Goal: Information Seeking & Learning: Check status

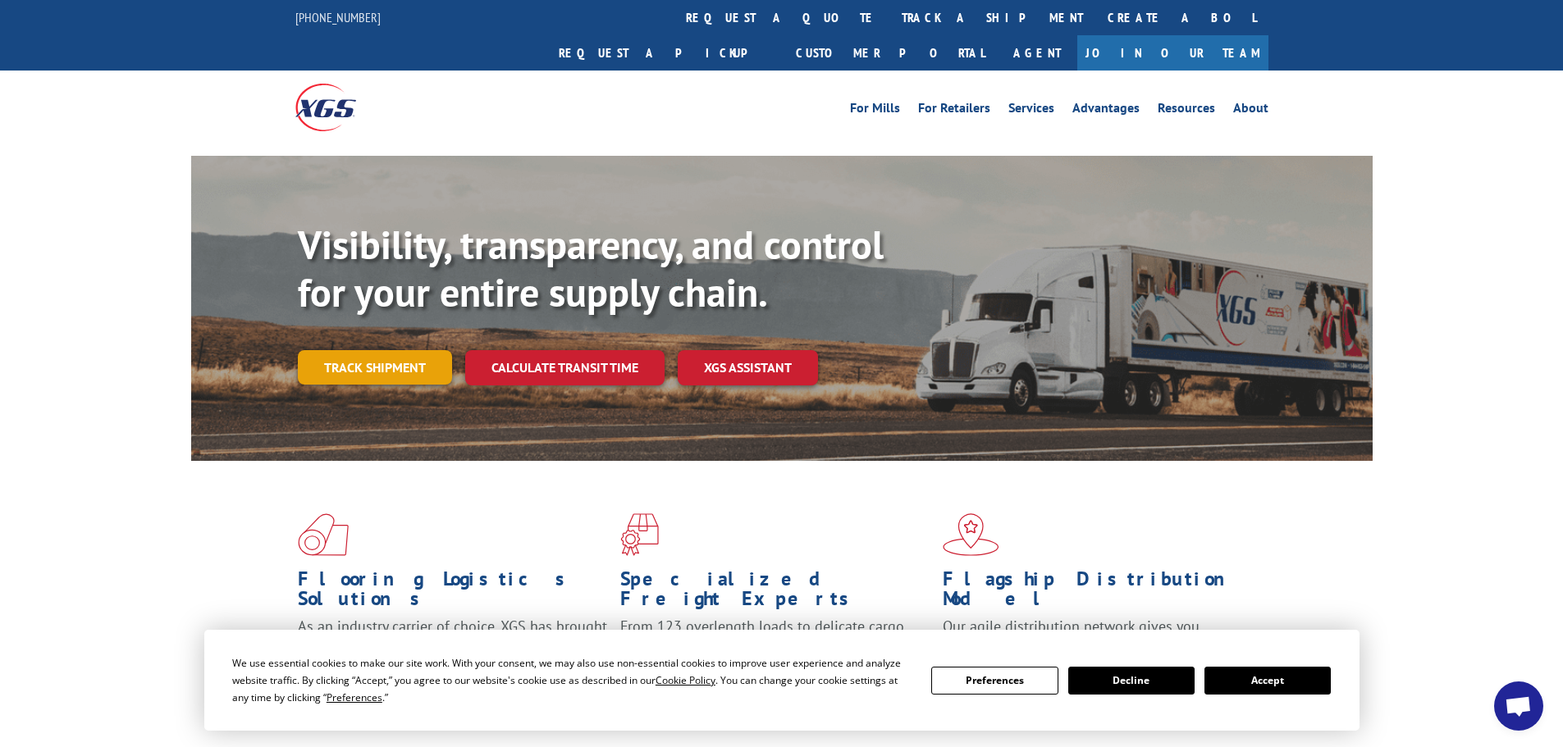
click at [386, 350] on link "Track shipment" at bounding box center [375, 367] width 154 height 34
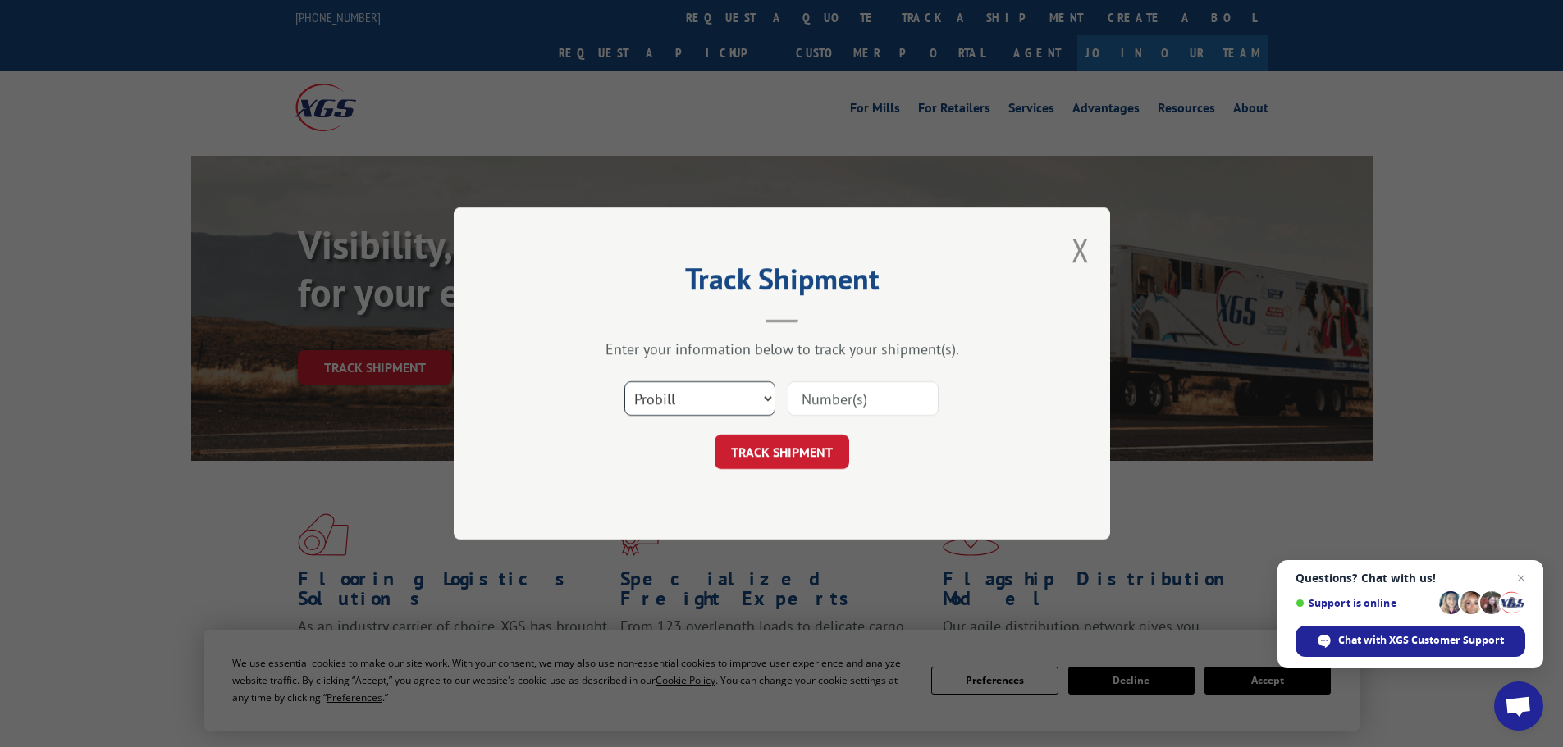
click at [705, 395] on select "Select category... Probill BOL PO" at bounding box center [699, 398] width 151 height 34
select select "po"
click at [624, 381] on select "Select category... Probill BOL PO" at bounding box center [699, 398] width 151 height 34
paste input "29521917"
type input "29521917"
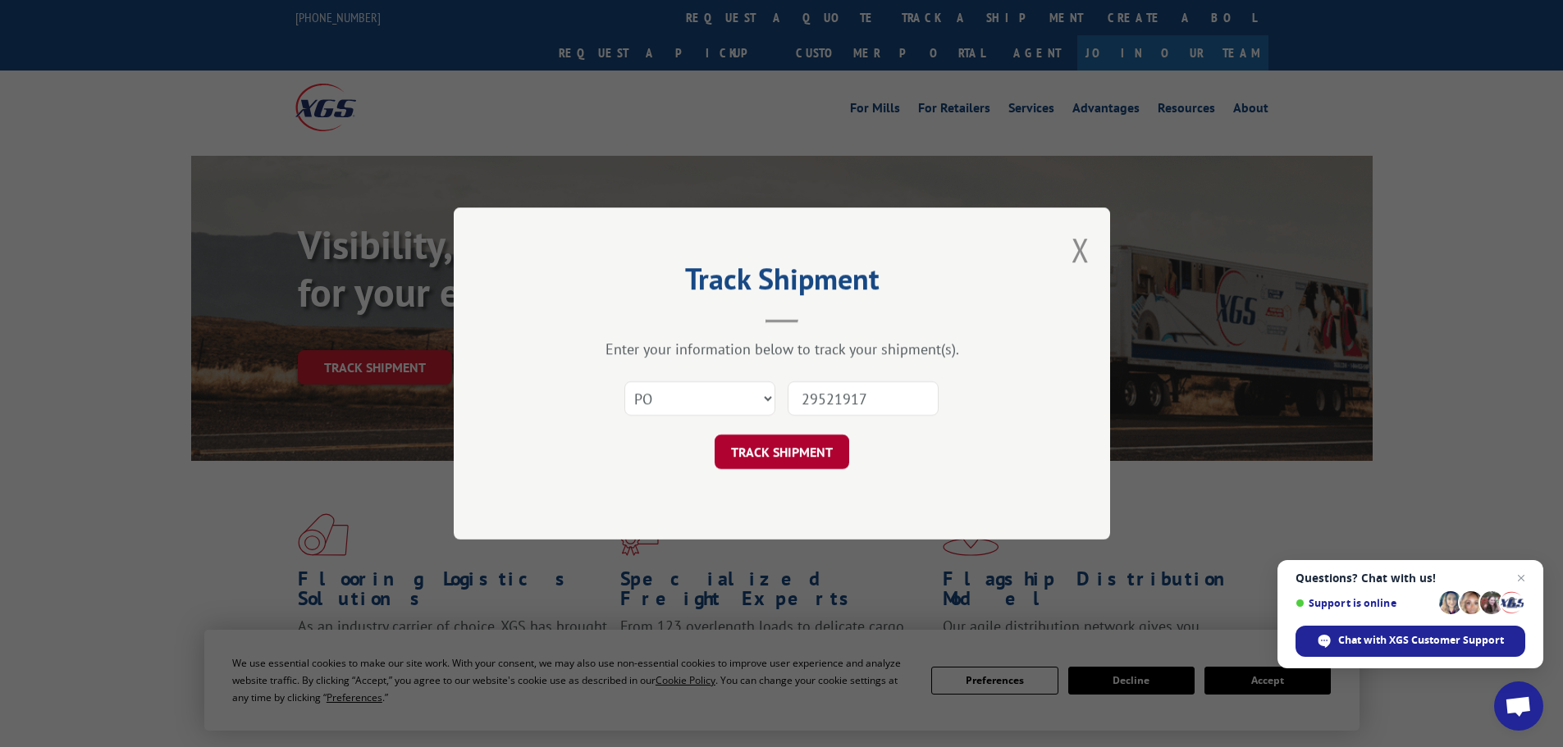
click at [804, 459] on button "TRACK SHIPMENT" at bounding box center [781, 452] width 135 height 34
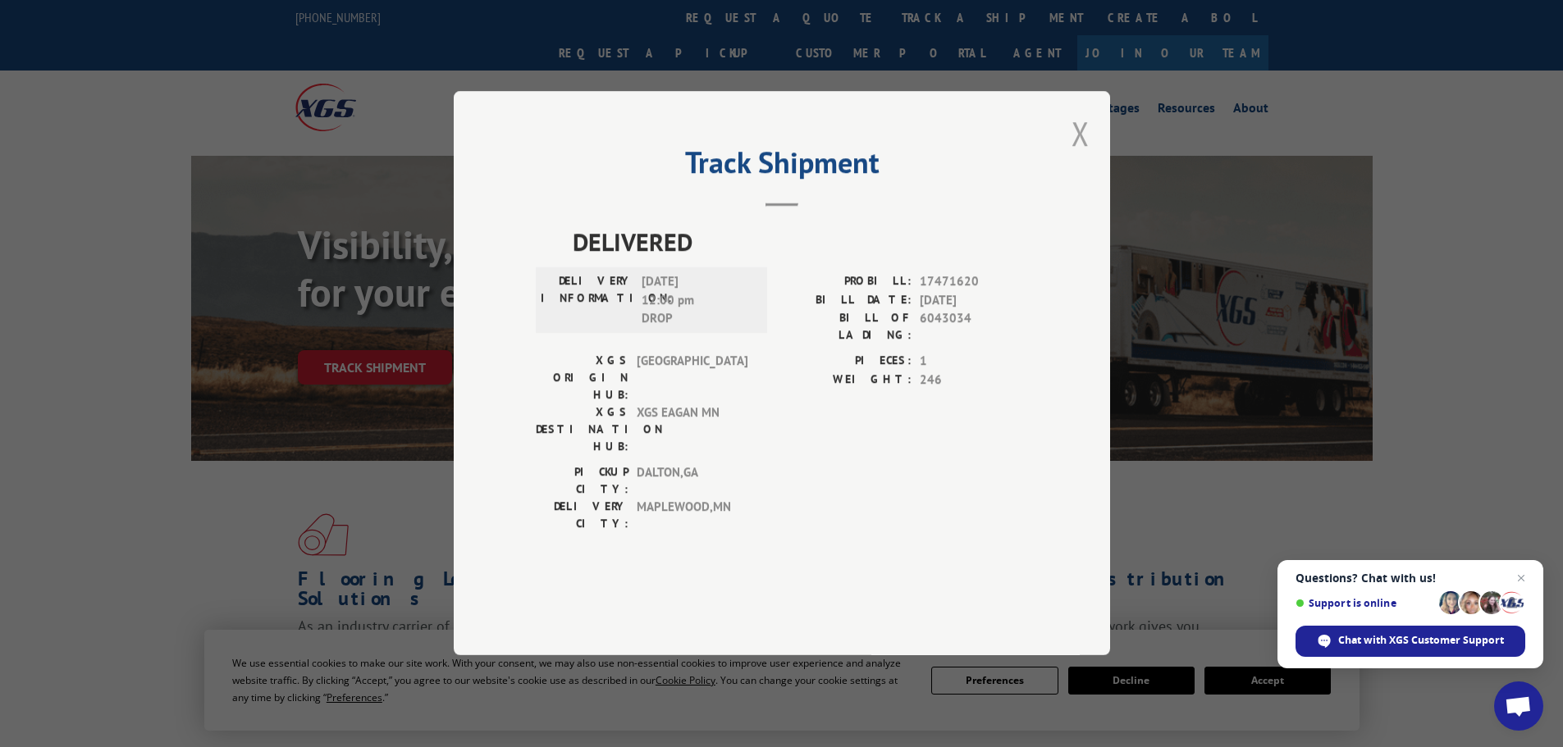
click at [1079, 155] on button "Close modal" at bounding box center [1080, 133] width 18 height 43
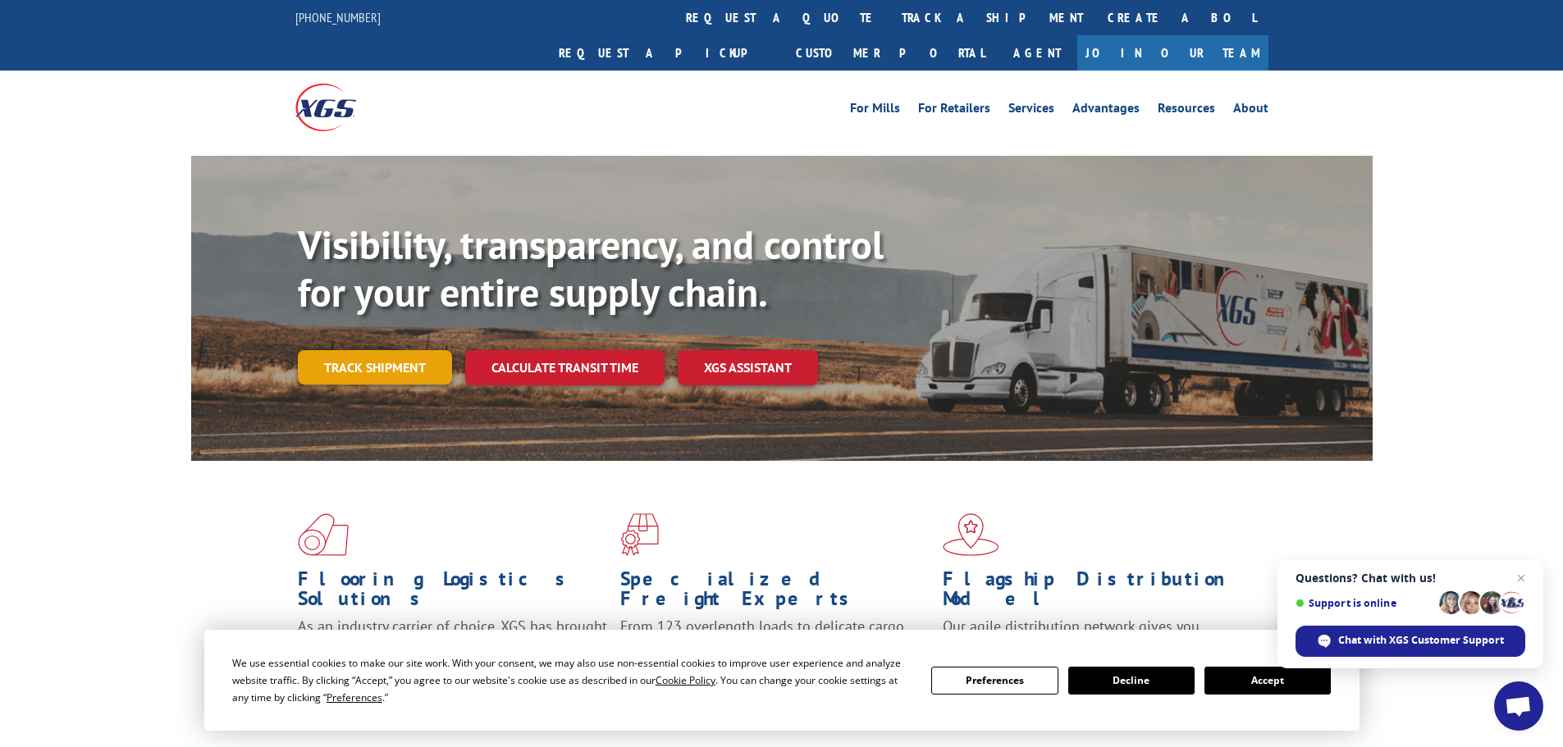
click at [404, 350] on link "Track shipment" at bounding box center [375, 367] width 154 height 34
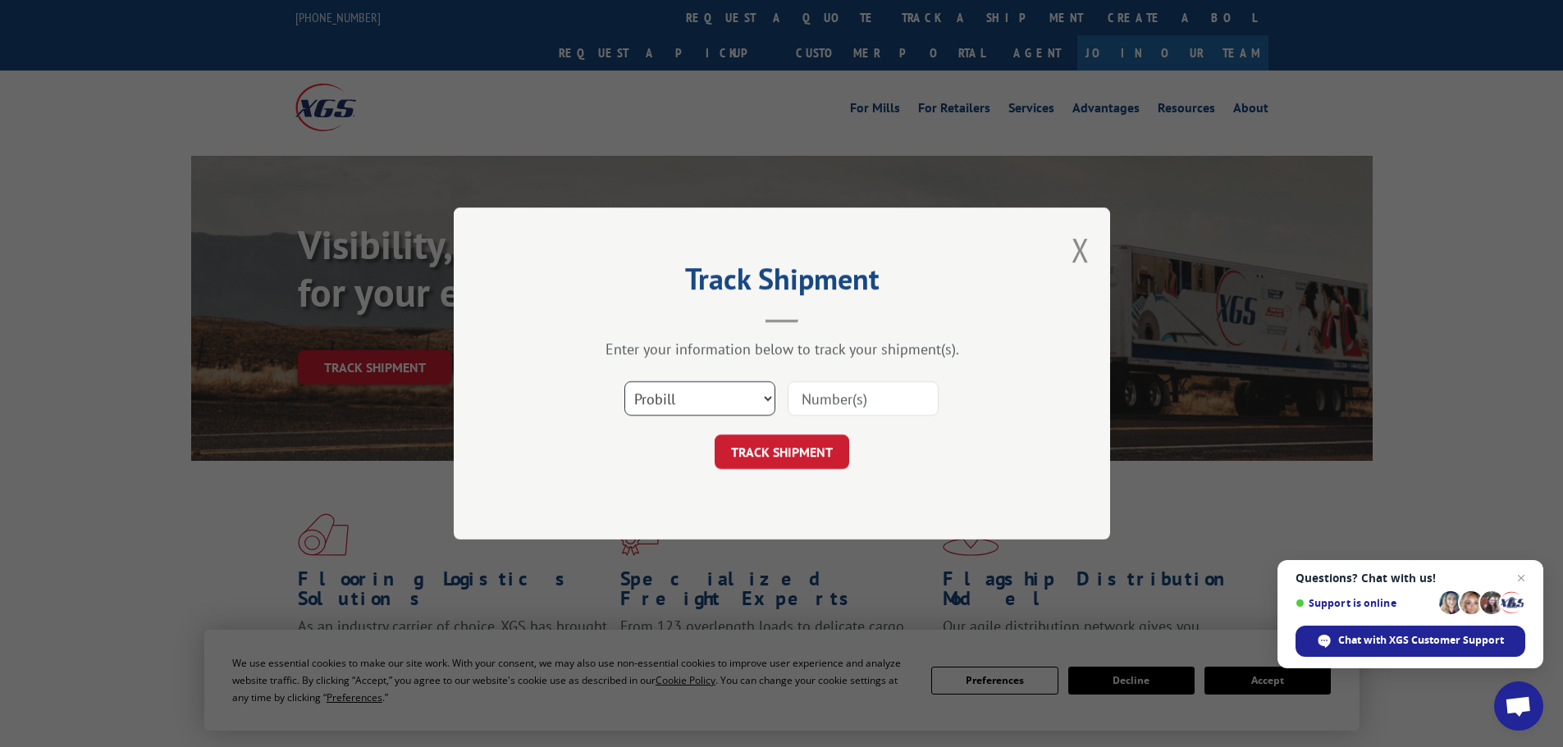
click at [714, 406] on select "Select category... Probill BOL PO" at bounding box center [699, 398] width 151 height 34
select select "po"
click at [624, 381] on select "Select category... Probill BOL PO" at bounding box center [699, 398] width 151 height 34
paste input "29521955"
type input "29521955"
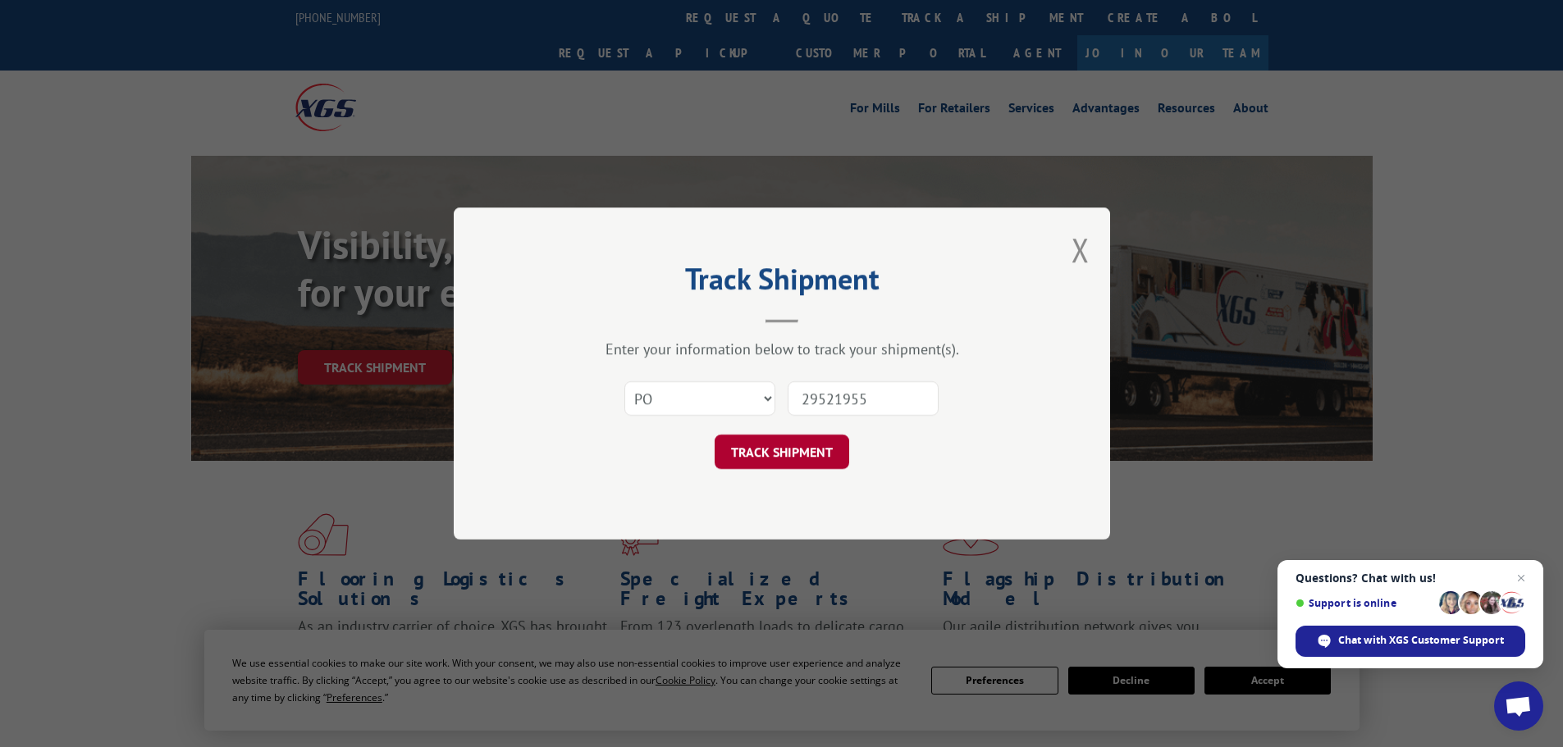
click at [764, 453] on button "TRACK SHIPMENT" at bounding box center [781, 452] width 135 height 34
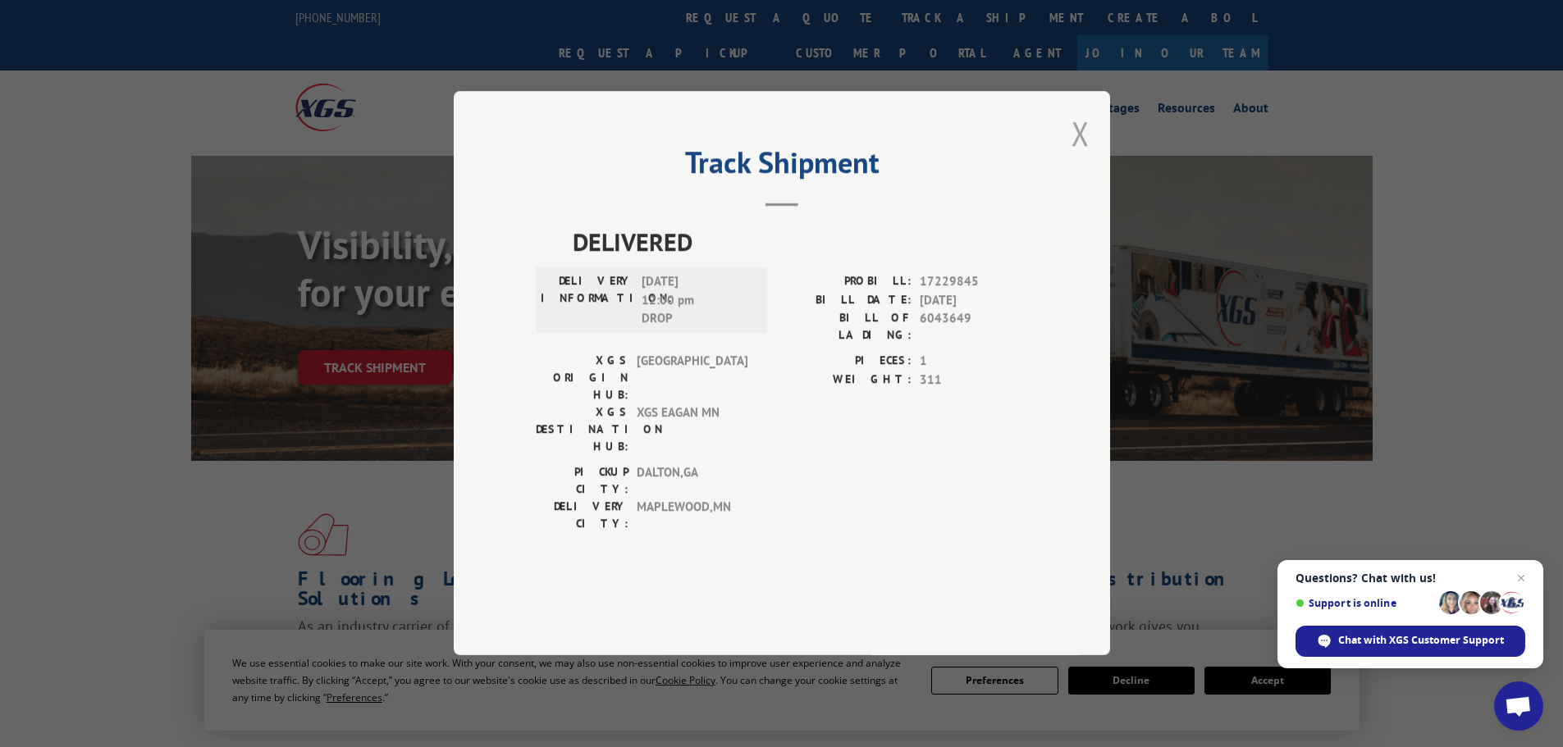
click at [1079, 155] on button "Close modal" at bounding box center [1080, 133] width 18 height 43
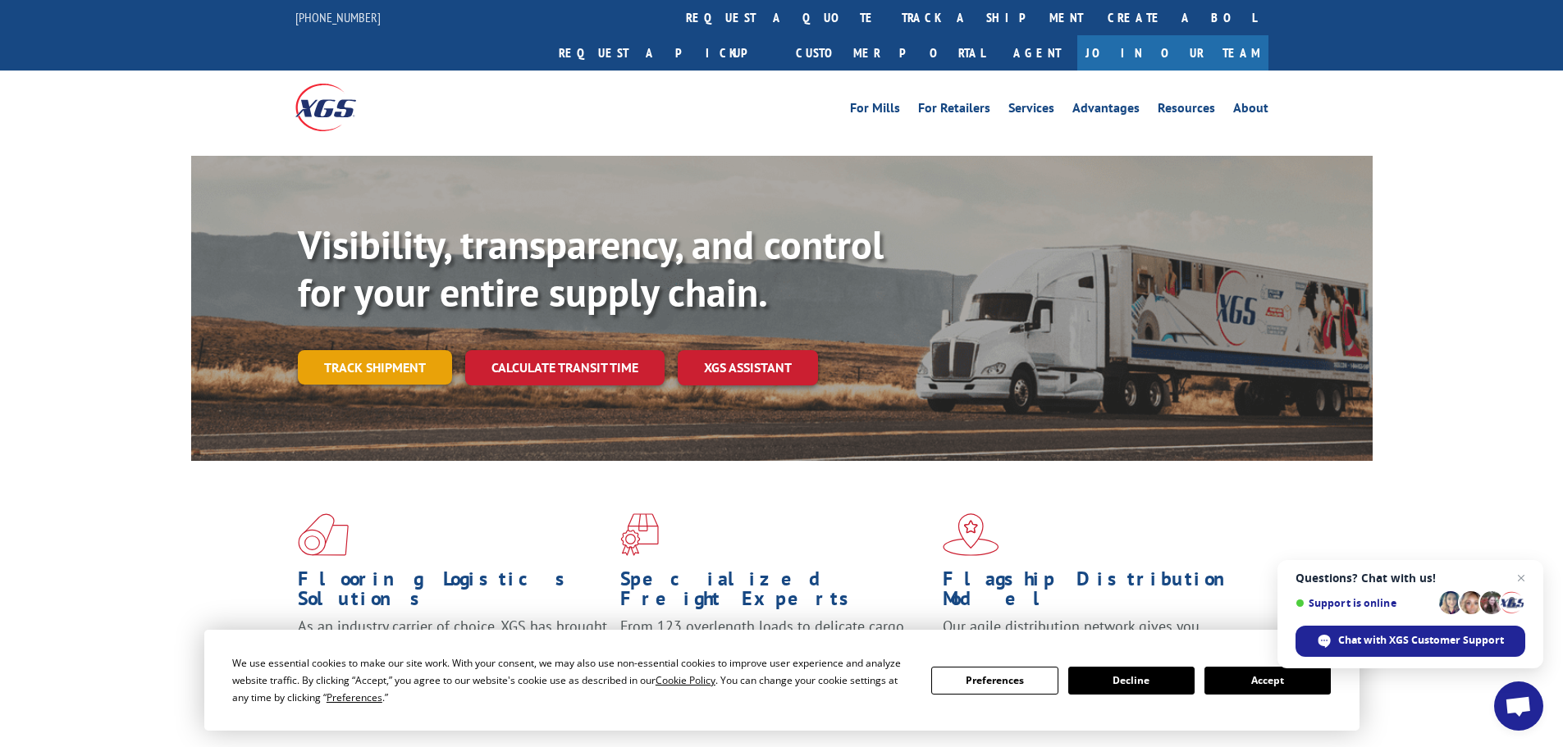
click at [391, 350] on link "Track shipment" at bounding box center [375, 367] width 154 height 34
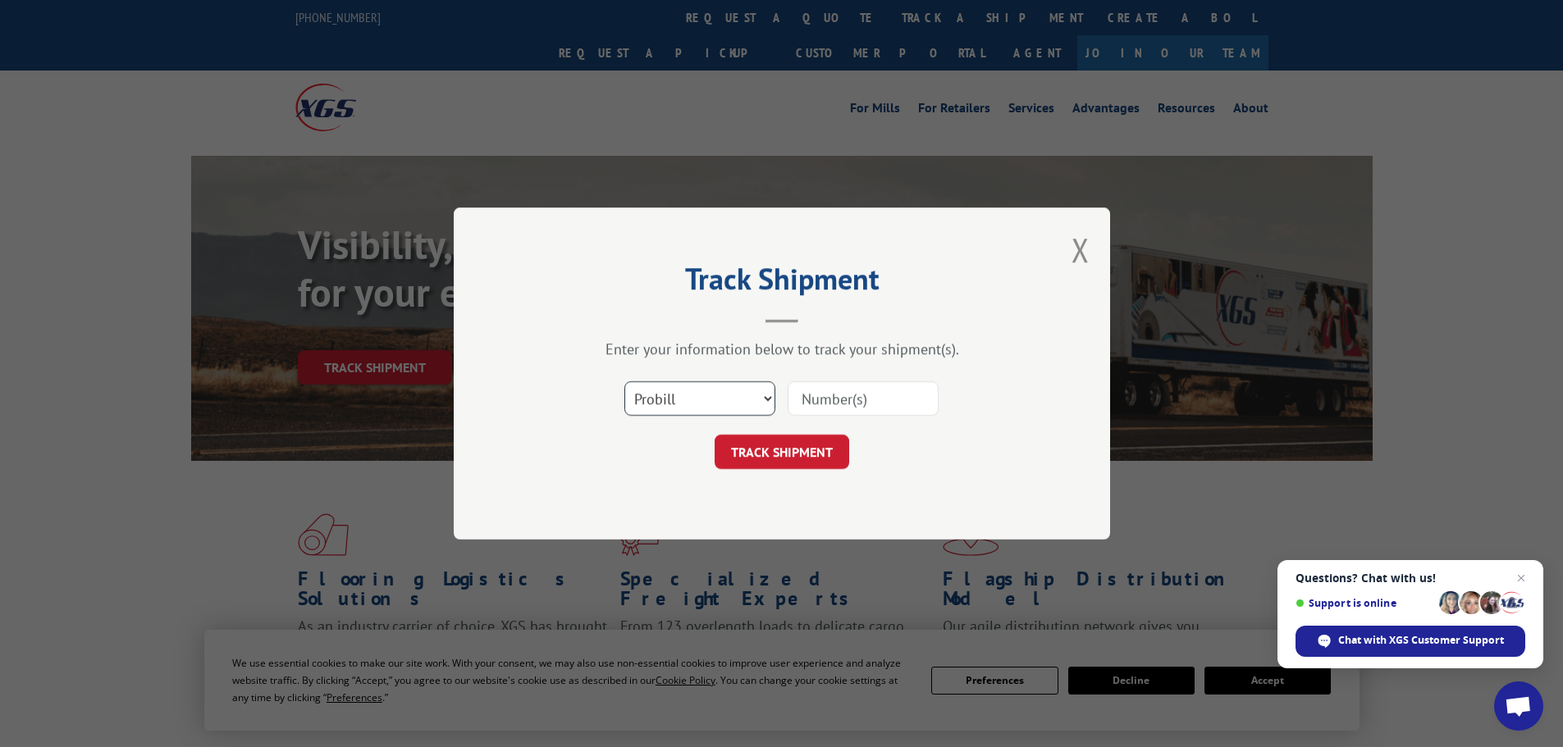
click at [673, 386] on select "Select category... Probill BOL PO" at bounding box center [699, 398] width 151 height 34
select select "po"
click at [624, 381] on select "Select category... Probill BOL PO" at bounding box center [699, 398] width 151 height 34
paste input "29521885"
type input "29521885"
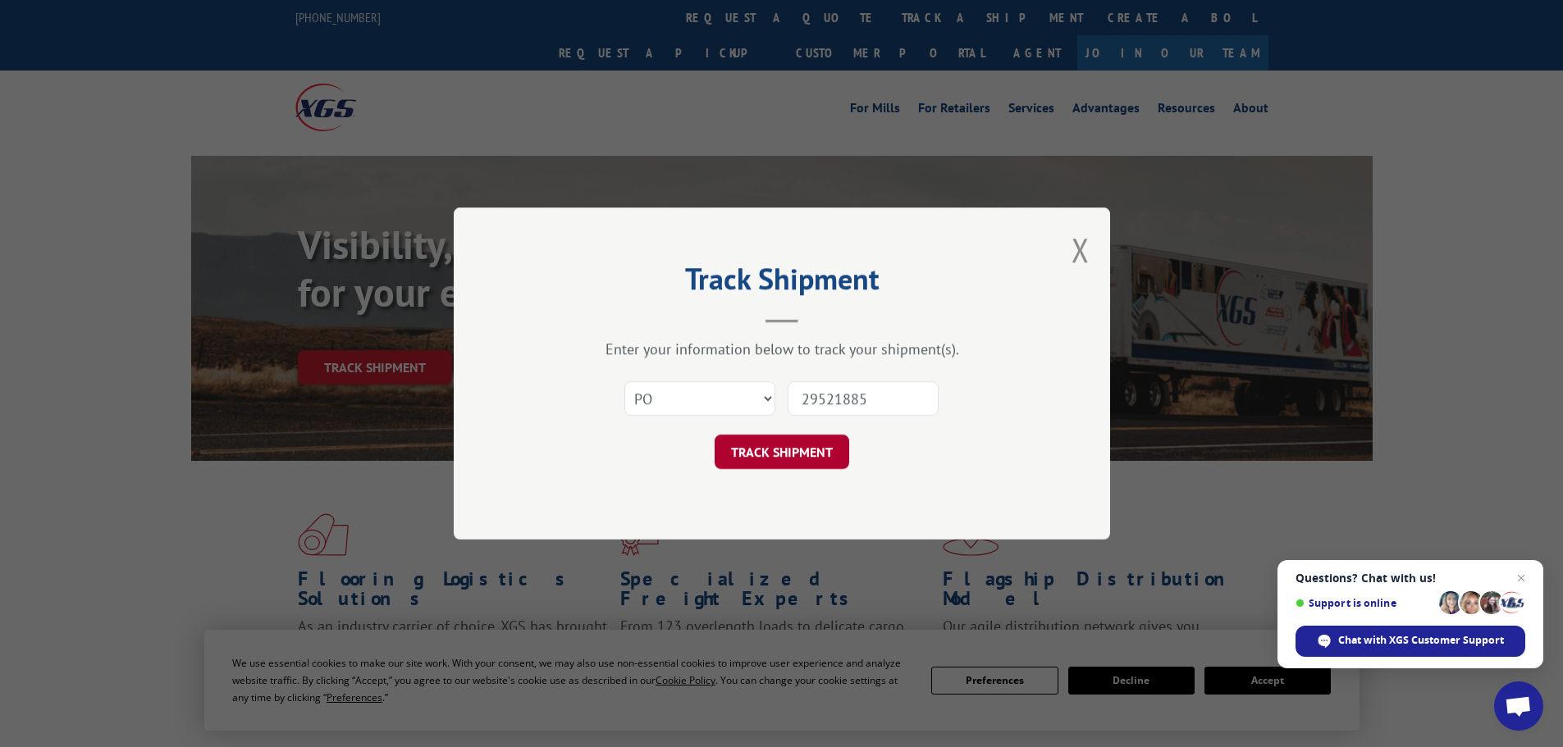
click at [800, 451] on button "TRACK SHIPMENT" at bounding box center [781, 452] width 135 height 34
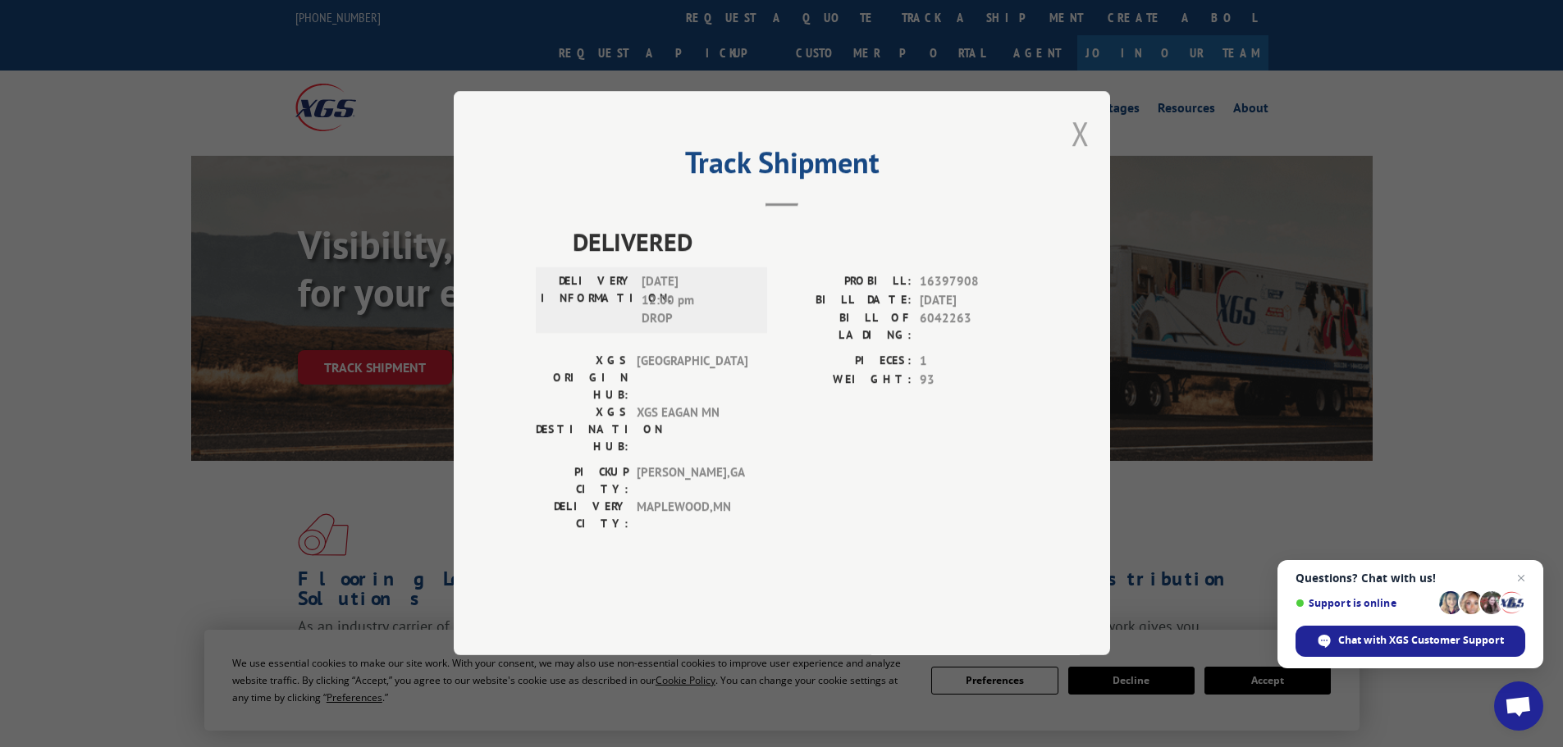
click at [1075, 155] on button "Close modal" at bounding box center [1080, 133] width 18 height 43
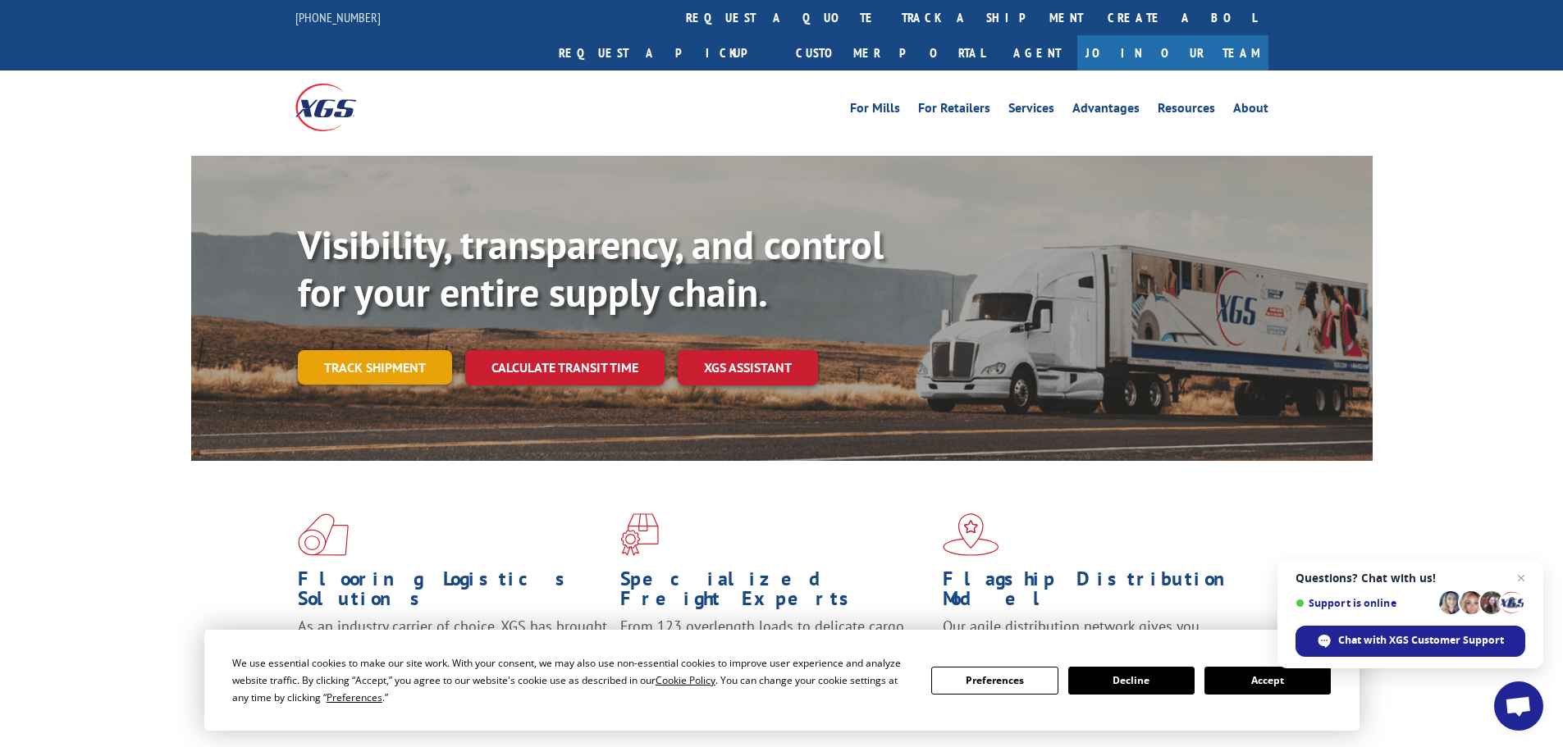
click at [374, 350] on link "Track shipment" at bounding box center [375, 367] width 154 height 34
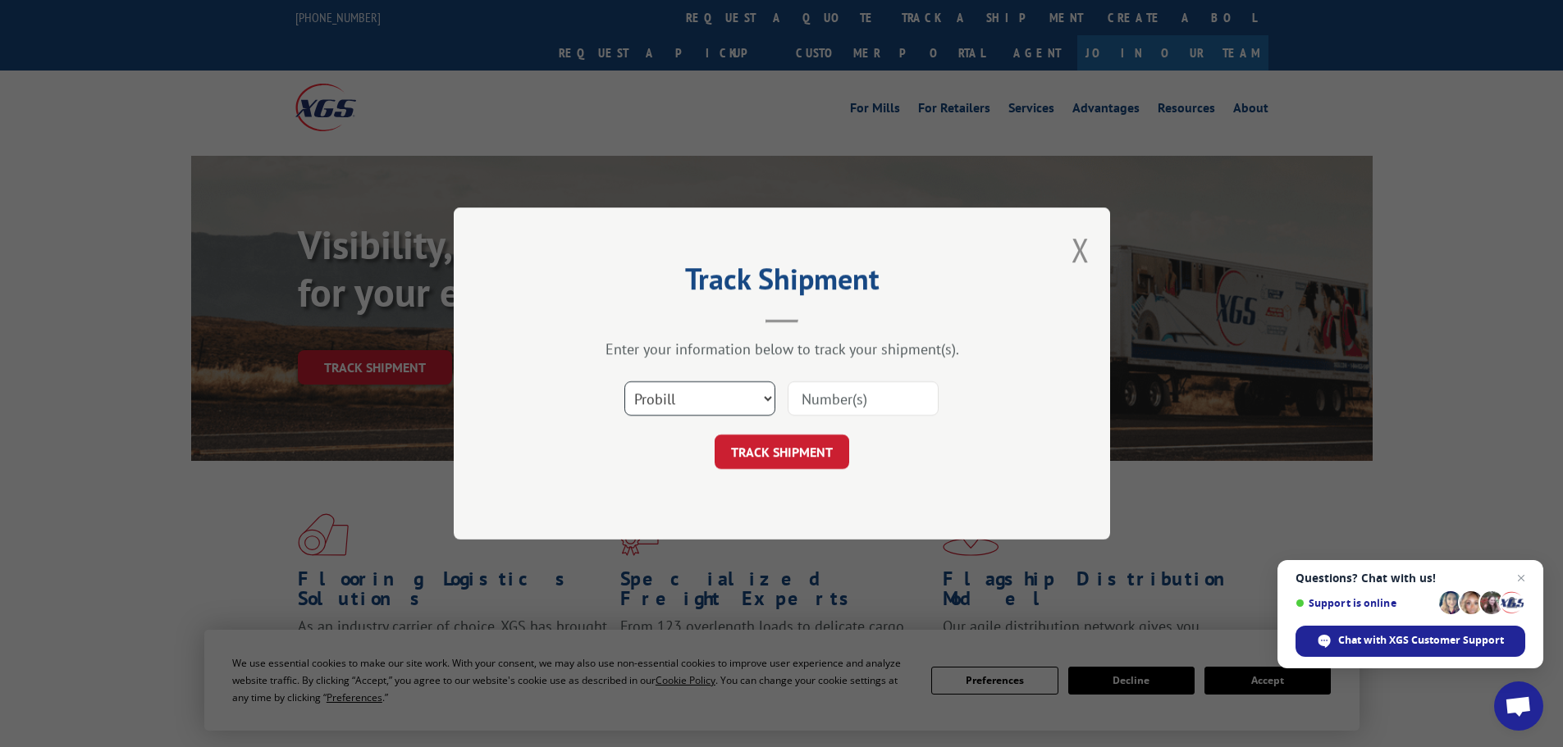
drag, startPoint x: 715, startPoint y: 402, endPoint x: 697, endPoint y: 399, distance: 18.2
click at [715, 402] on select "Select category... Probill BOL PO" at bounding box center [699, 398] width 151 height 34
select select "po"
click at [624, 381] on select "Select category... Probill BOL PO" at bounding box center [699, 398] width 151 height 34
paste input "29521885"
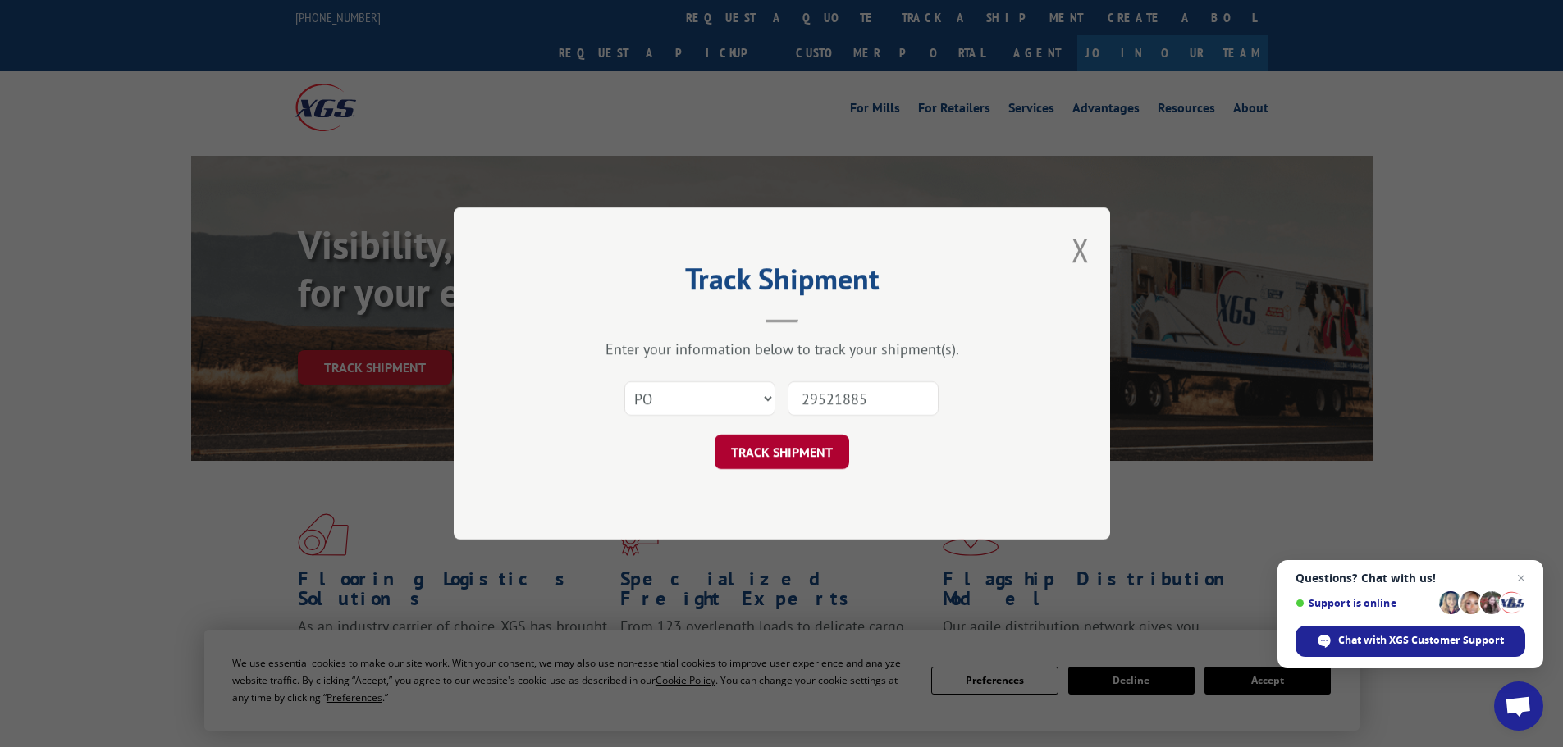
type input "29521885"
click at [771, 459] on button "TRACK SHIPMENT" at bounding box center [781, 452] width 135 height 34
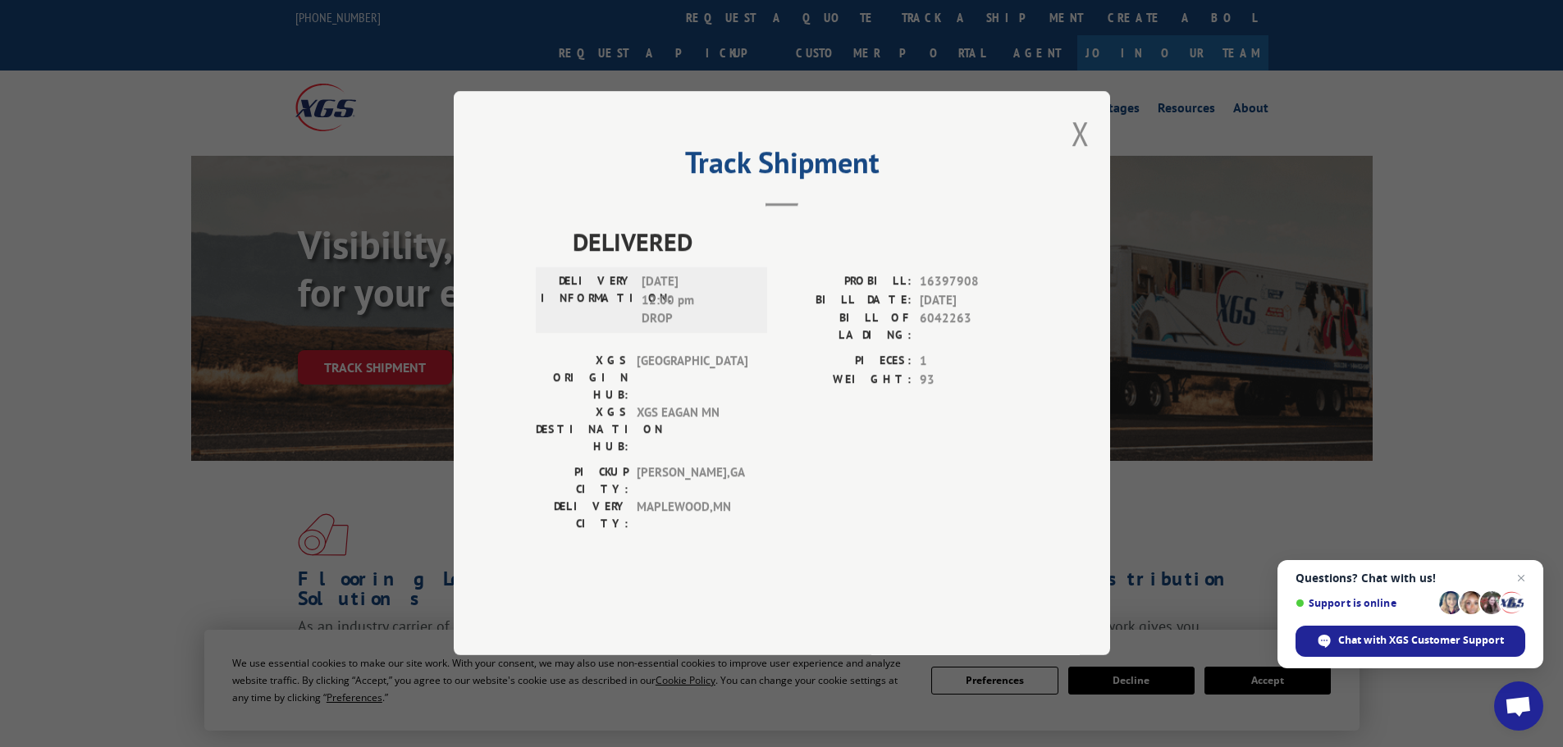
click at [1079, 155] on button "Close modal" at bounding box center [1080, 133] width 18 height 43
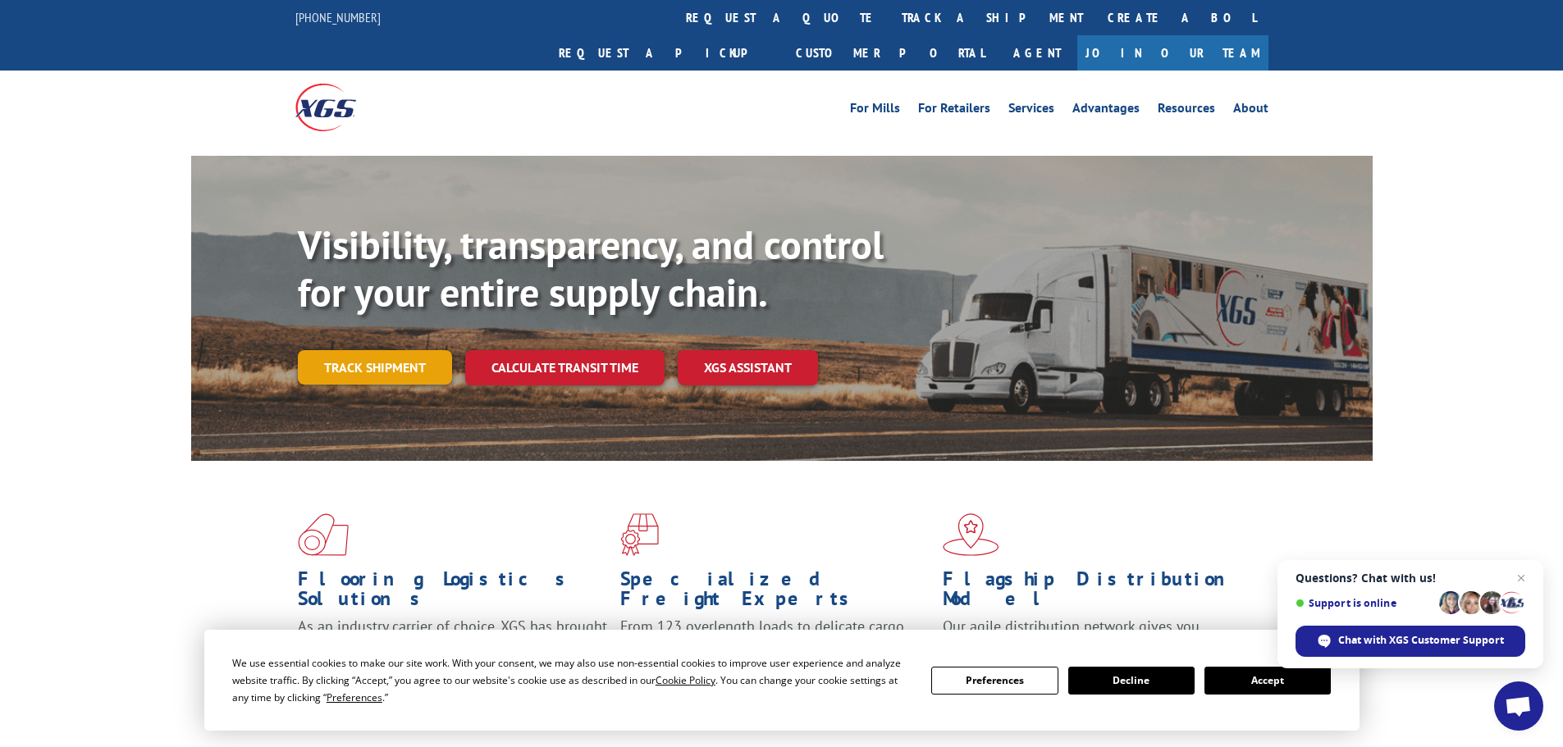
click at [395, 350] on link "Track shipment" at bounding box center [375, 367] width 154 height 34
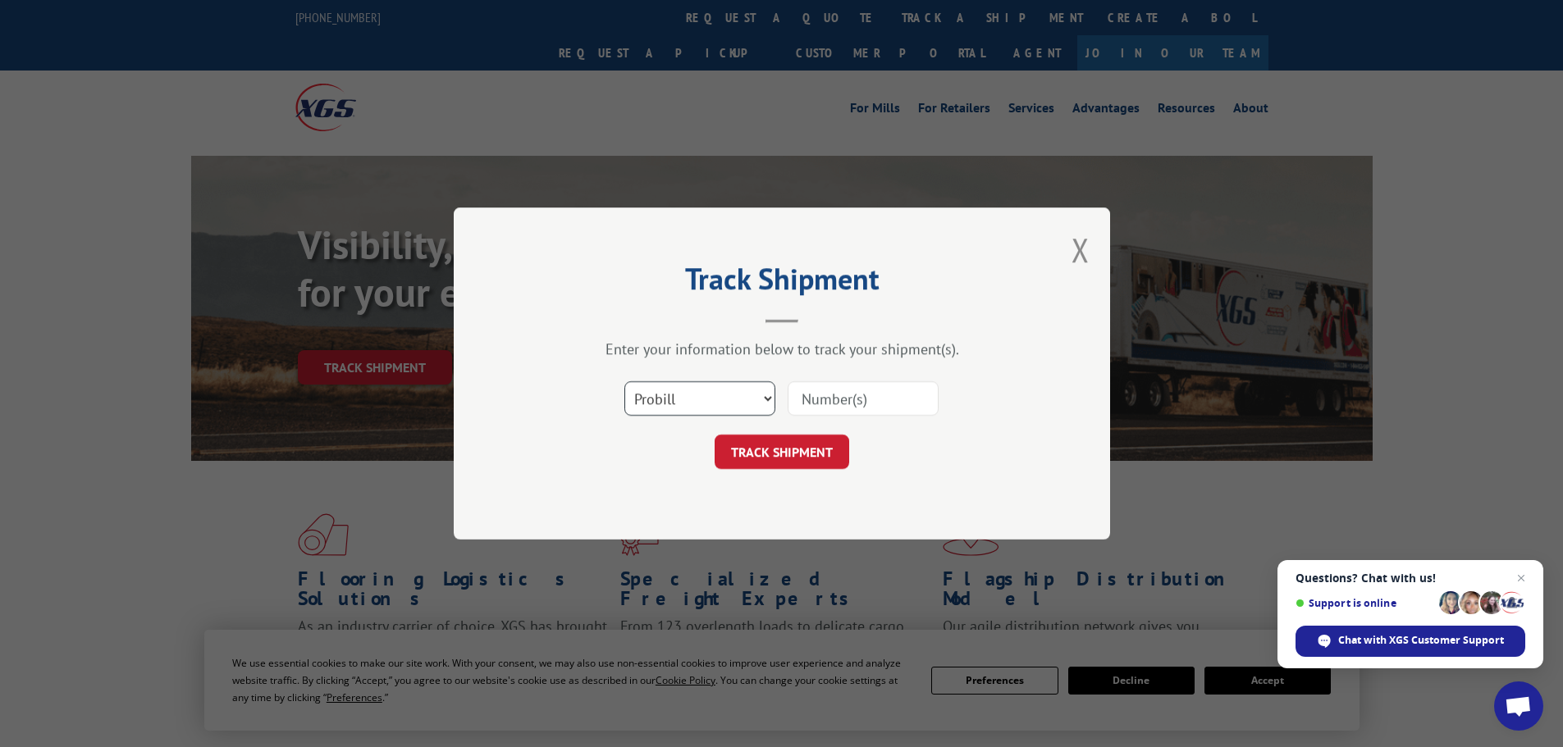
click at [677, 404] on select "Select category... Probill BOL PO" at bounding box center [699, 398] width 151 height 34
select select "po"
click at [624, 381] on select "Select category... Probill BOL PO" at bounding box center [699, 398] width 151 height 34
paste input "29521991"
type input "29521991"
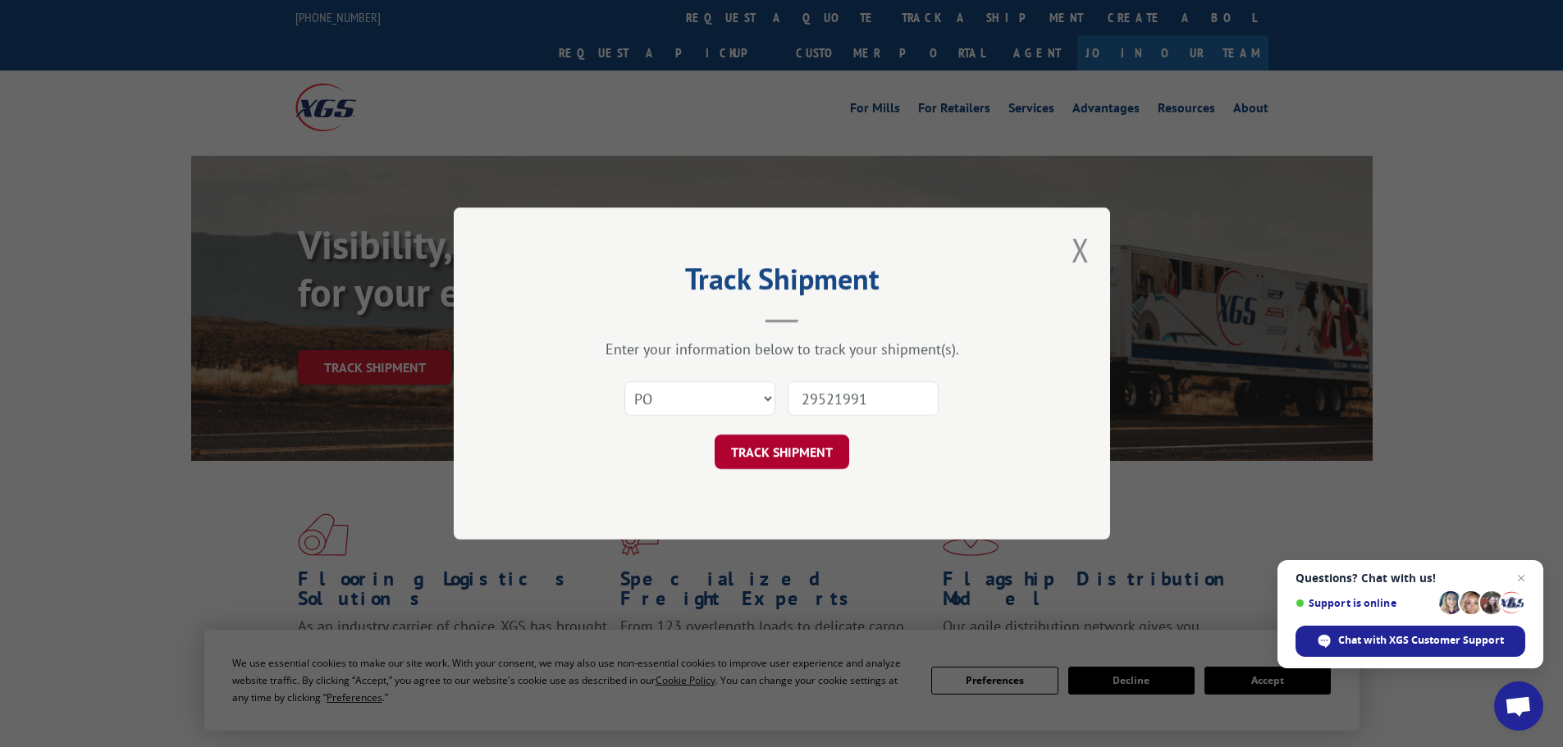
click at [780, 451] on button "TRACK SHIPMENT" at bounding box center [781, 452] width 135 height 34
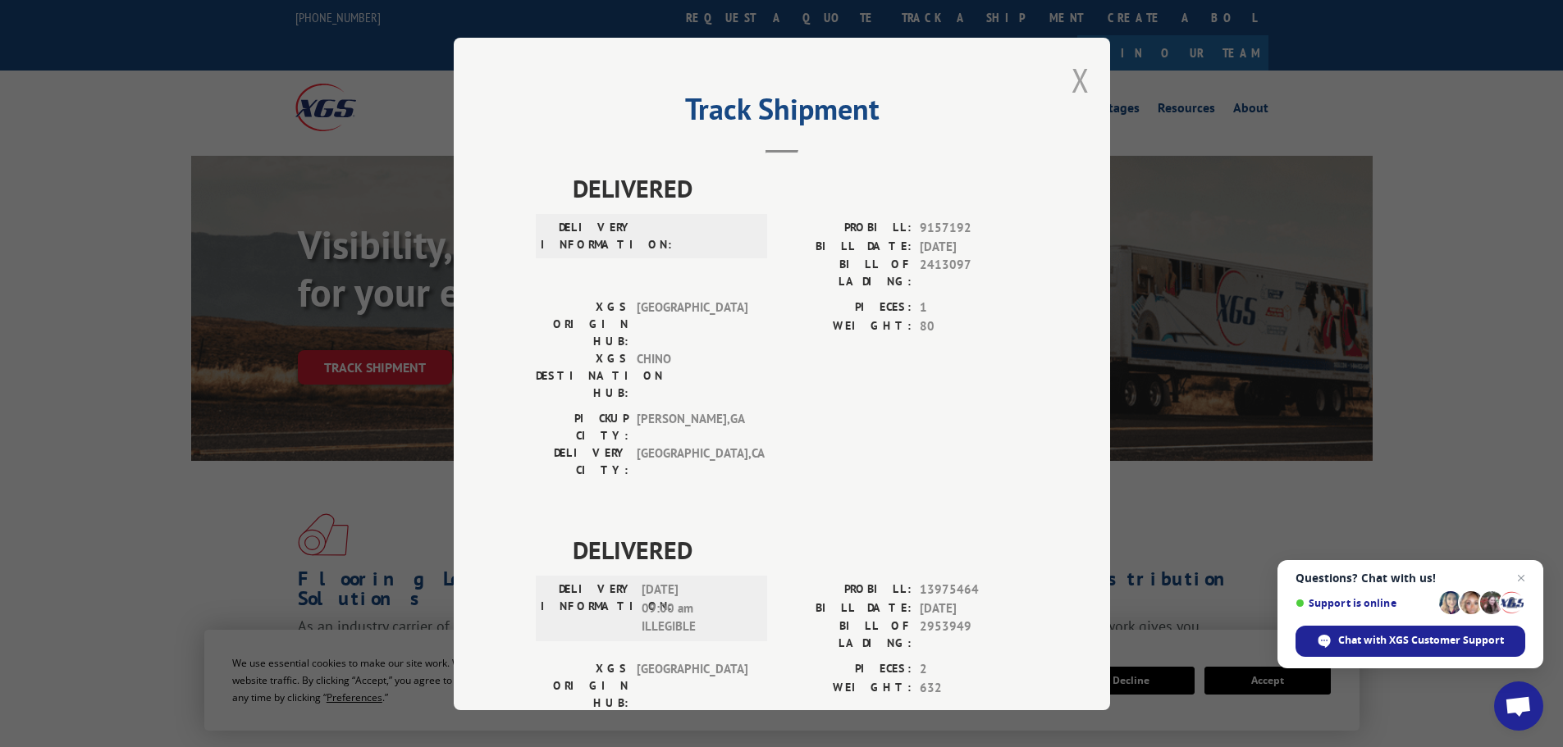
drag, startPoint x: 1075, startPoint y: 75, endPoint x: 876, endPoint y: 3, distance: 210.9
click at [1072, 75] on button "Close modal" at bounding box center [1080, 79] width 18 height 43
